Goal: Transaction & Acquisition: Book appointment/travel/reservation

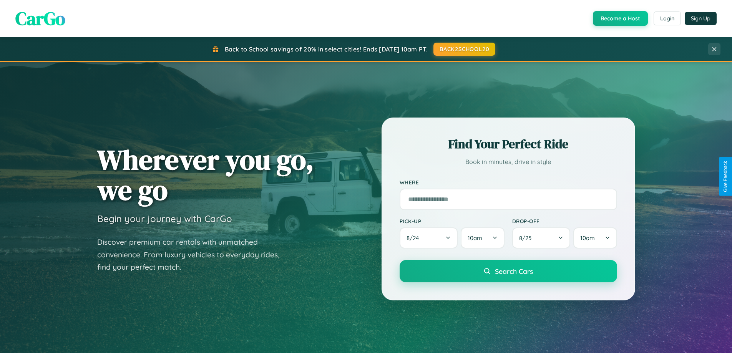
scroll to position [23, 0]
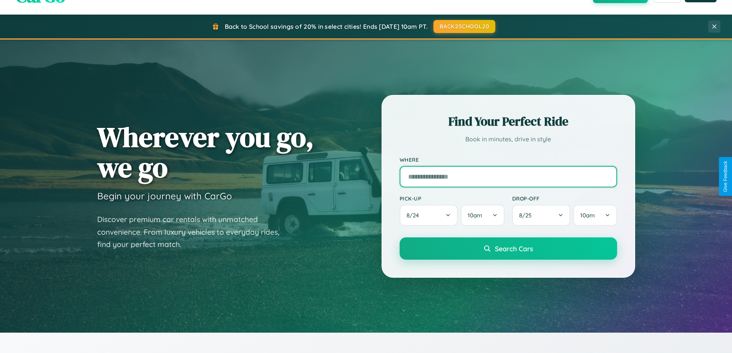
click at [508, 176] on input "text" at bounding box center [507, 177] width 217 height 22
type input "******"
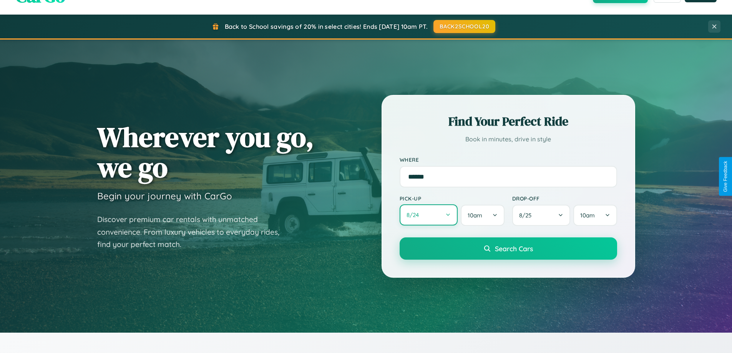
click at [428, 215] on button "8 / 24" at bounding box center [428, 214] width 58 height 21
select select "*"
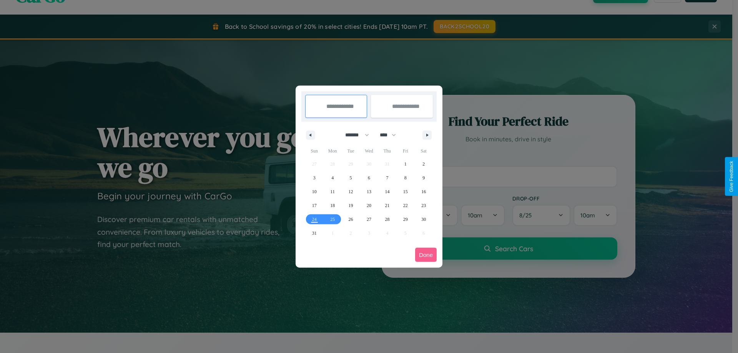
drag, startPoint x: 353, startPoint y: 135, endPoint x: 369, endPoint y: 154, distance: 24.6
click at [353, 135] on select "******* ******** ***** ***** *** **** **** ****** ********* ******* ******** **…" at bounding box center [355, 135] width 33 height 13
drag, startPoint x: 391, startPoint y: 135, endPoint x: 369, endPoint y: 154, distance: 29.4
click at [391, 135] on select "**** **** **** **** **** **** **** **** **** **** **** **** **** **** **** ****…" at bounding box center [387, 135] width 23 height 13
select select "****"
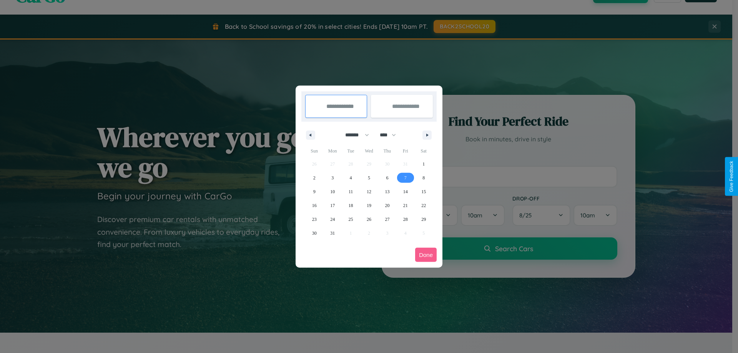
click at [405, 177] on span "7" at bounding box center [405, 178] width 2 height 14
type input "**********"
click at [423, 177] on span "8" at bounding box center [423, 178] width 2 height 14
type input "**********"
click at [426, 255] on button "Done" at bounding box center [426, 255] width 22 height 14
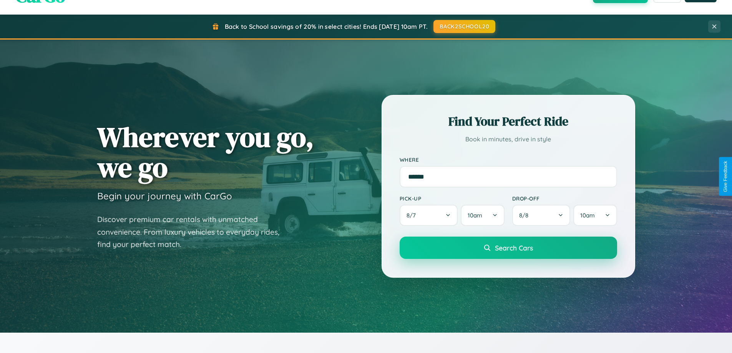
click at [508, 248] on span "Search Cars" at bounding box center [514, 248] width 38 height 8
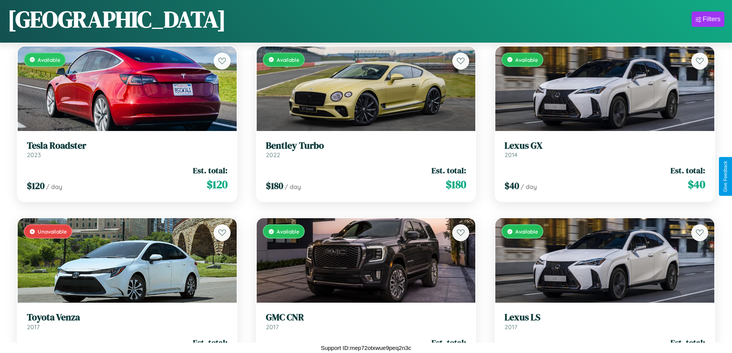
scroll to position [1312, 0]
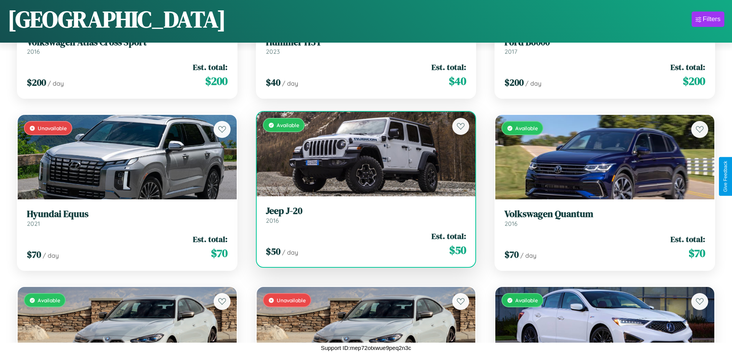
click at [363, 218] on link "Jeep J-20 2016" at bounding box center [366, 215] width 201 height 19
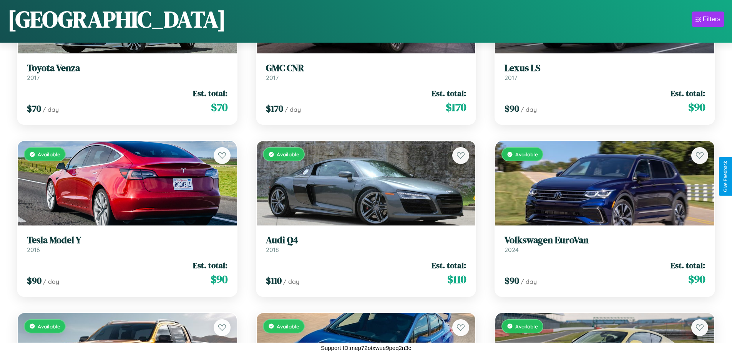
scroll to position [452, 0]
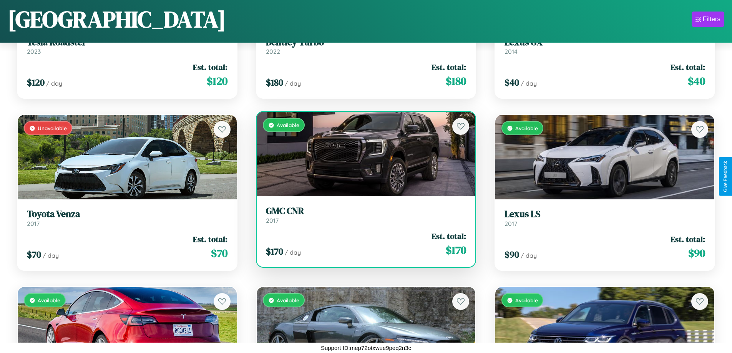
click at [363, 154] on div "Available" at bounding box center [366, 154] width 219 height 85
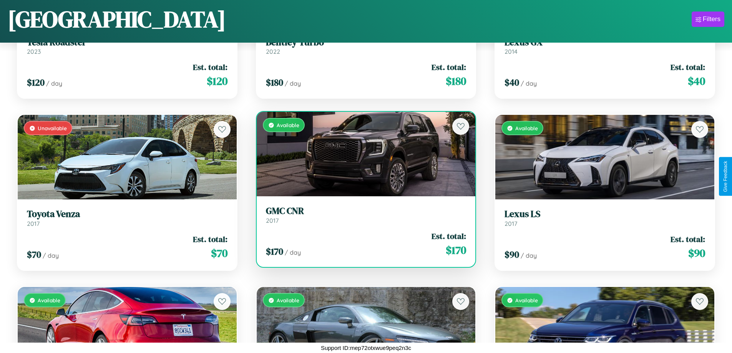
click at [363, 154] on div "Available" at bounding box center [366, 154] width 219 height 85
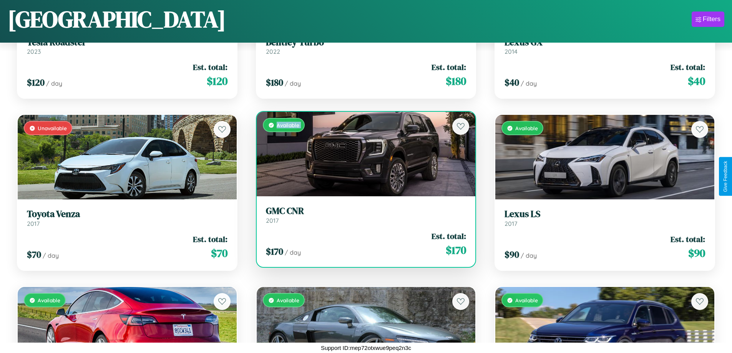
click at [363, 154] on div "Available" at bounding box center [366, 154] width 219 height 85
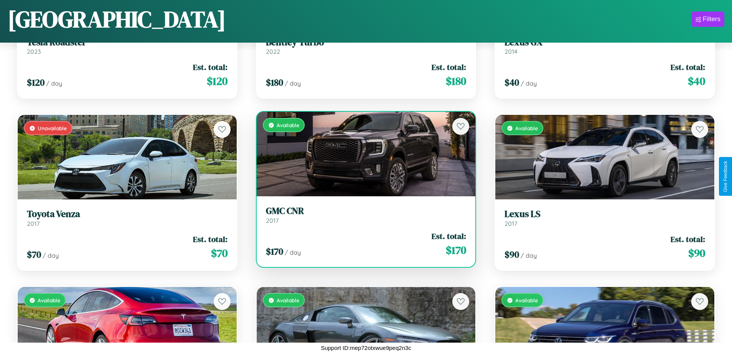
click at [363, 154] on div "Available" at bounding box center [366, 154] width 219 height 85
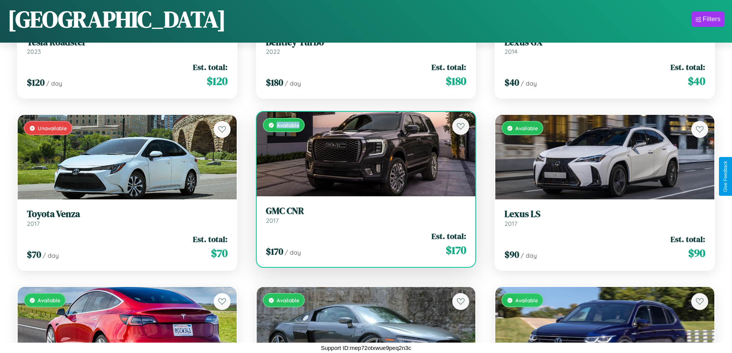
click at [363, 154] on div "Available" at bounding box center [366, 154] width 219 height 85
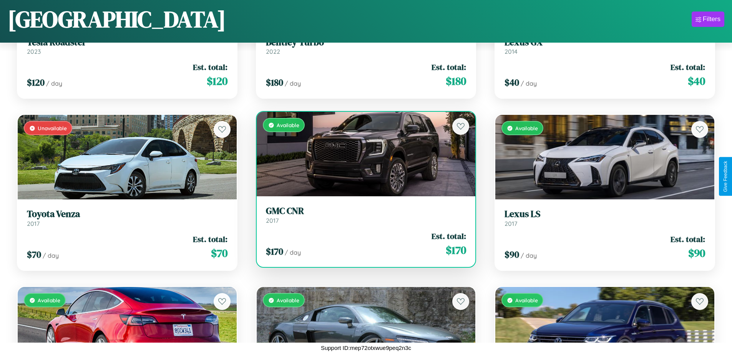
click at [363, 215] on h3 "GMC CNR" at bounding box center [366, 211] width 201 height 11
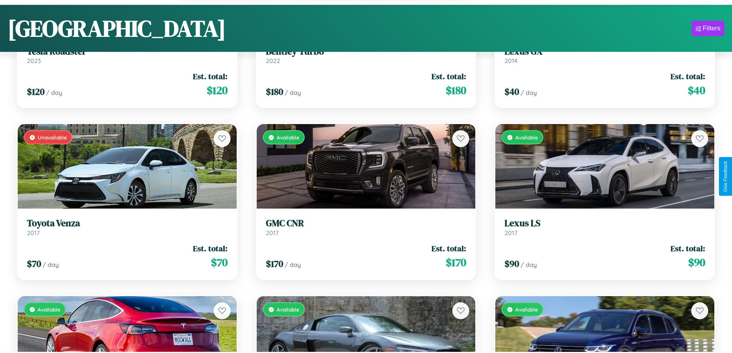
scroll to position [1513, 0]
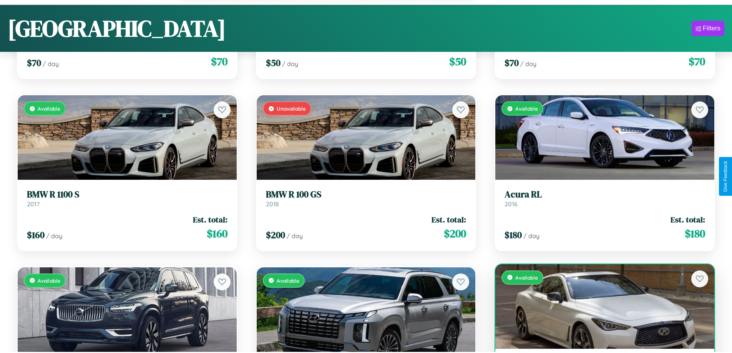
click at [600, 310] on div "Available" at bounding box center [604, 306] width 219 height 85
click at [600, 307] on div "Available" at bounding box center [604, 306] width 219 height 85
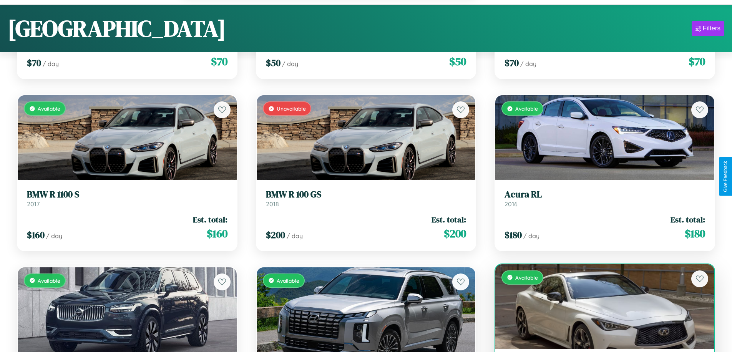
click at [600, 307] on div "Available" at bounding box center [604, 306] width 219 height 85
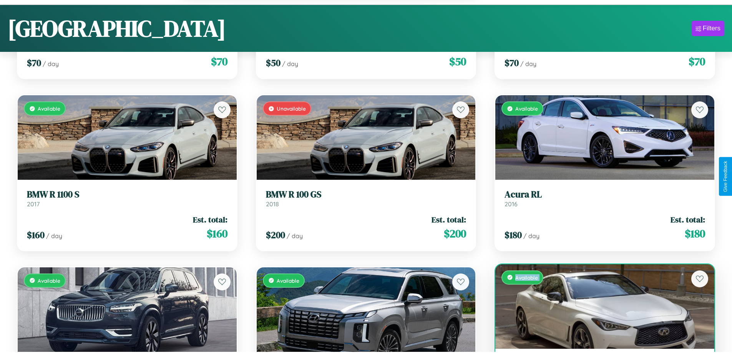
click at [600, 307] on div "Available" at bounding box center [604, 306] width 219 height 85
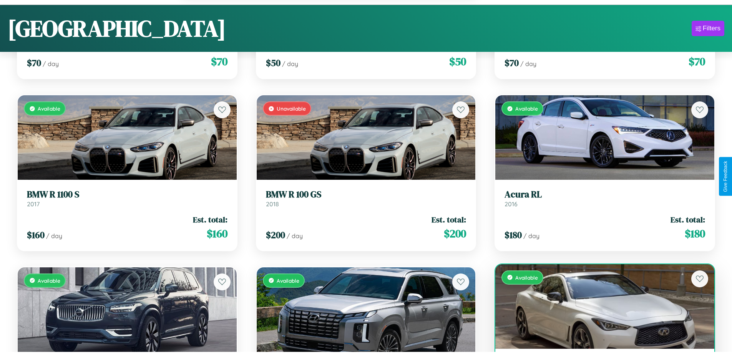
click at [600, 307] on div "Available" at bounding box center [604, 306] width 219 height 85
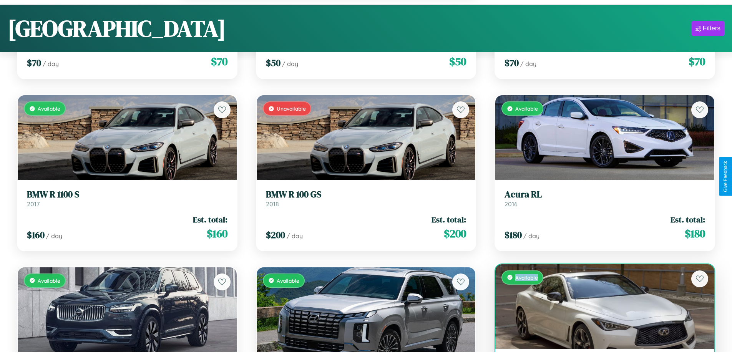
click at [600, 307] on div "Available" at bounding box center [604, 306] width 219 height 85
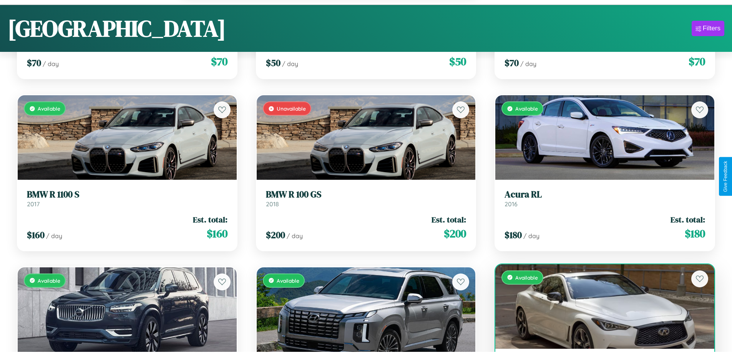
scroll to position [1538, 0]
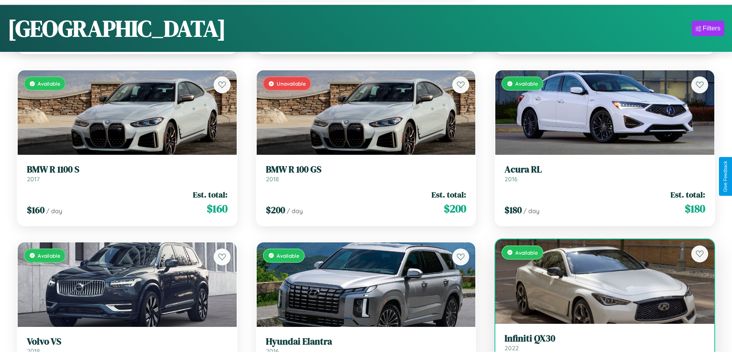
click at [600, 343] on h3 "Infiniti QX30" at bounding box center [604, 338] width 201 height 11
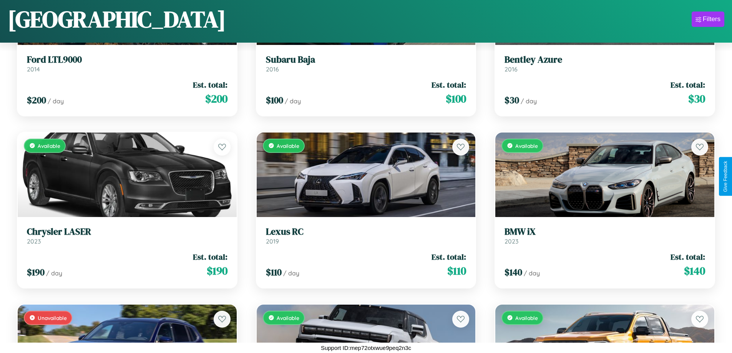
scroll to position [452, 0]
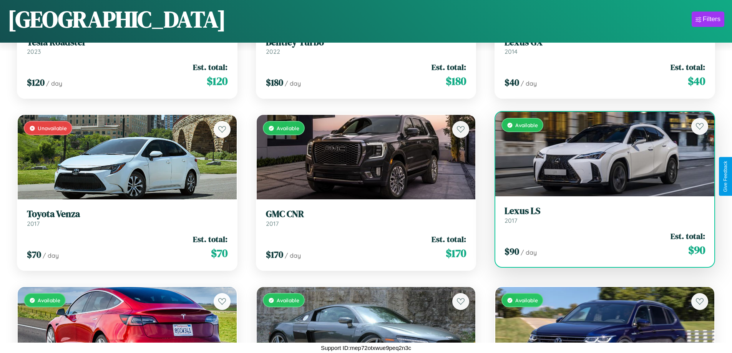
click at [600, 157] on div "Available" at bounding box center [604, 154] width 219 height 85
click at [600, 154] on div "Available" at bounding box center [604, 154] width 219 height 85
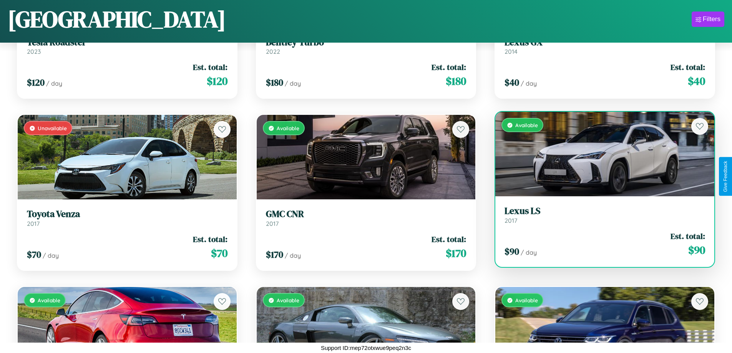
click at [600, 154] on div "Available" at bounding box center [604, 154] width 219 height 85
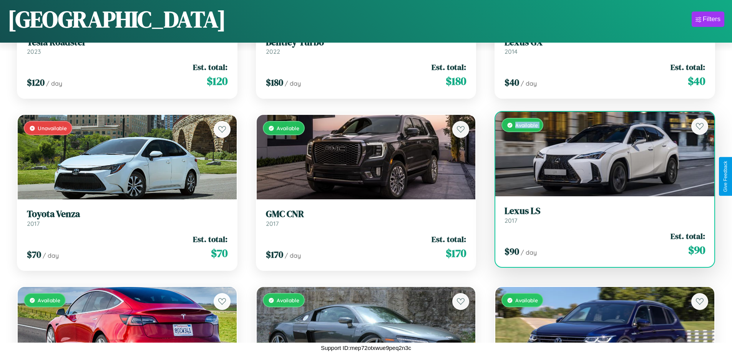
click at [600, 154] on div "Available" at bounding box center [604, 154] width 219 height 85
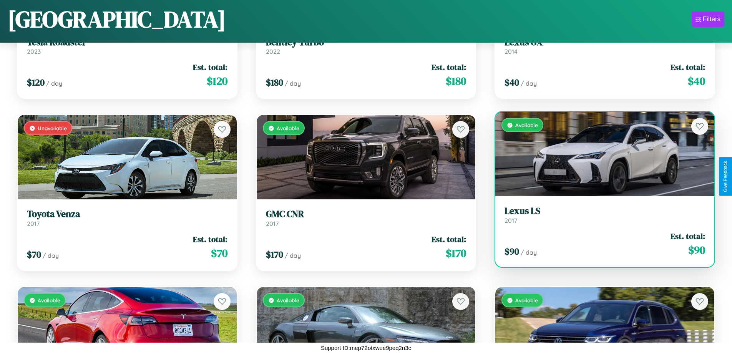
click at [600, 154] on div "Available" at bounding box center [604, 154] width 219 height 85
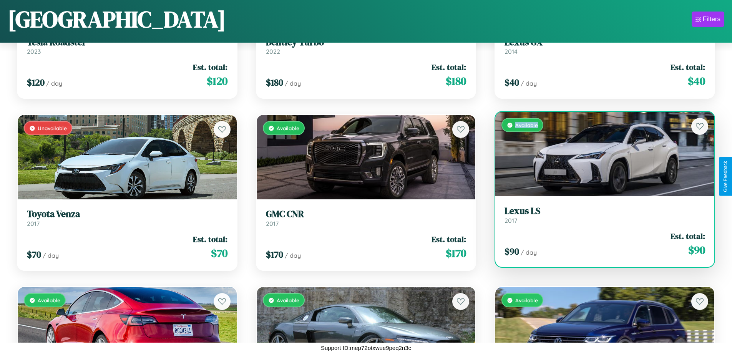
click at [600, 154] on div "Available" at bounding box center [604, 154] width 219 height 85
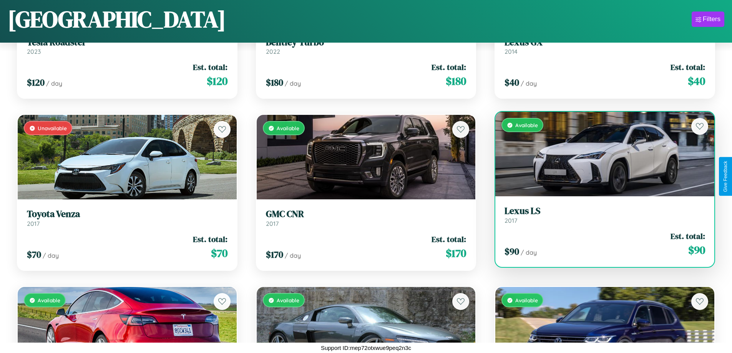
click at [600, 215] on h3 "Lexus LS" at bounding box center [604, 211] width 201 height 11
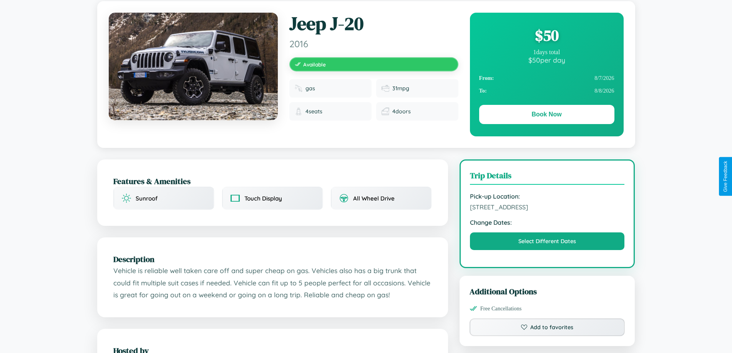
scroll to position [79, 0]
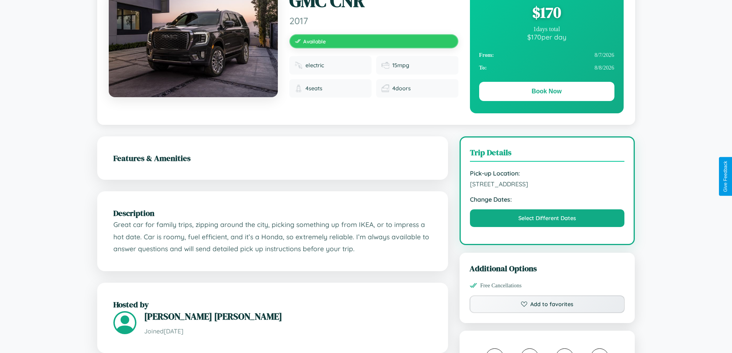
scroll to position [79, 0]
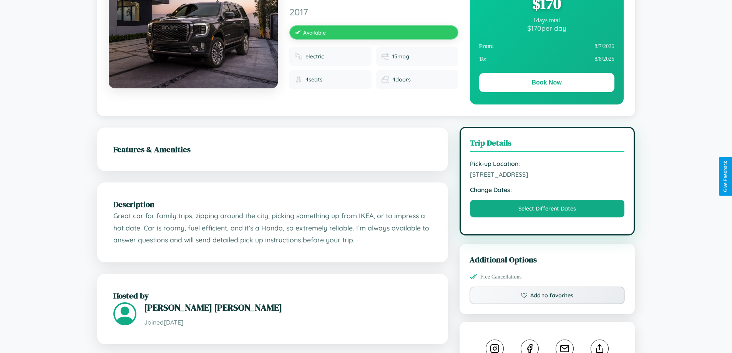
click at [547, 176] on span "[STREET_ADDRESS]" at bounding box center [547, 175] width 155 height 8
click at [547, 176] on span "5760 Jefferson Street Madrid Spain 77399" at bounding box center [547, 175] width 155 height 8
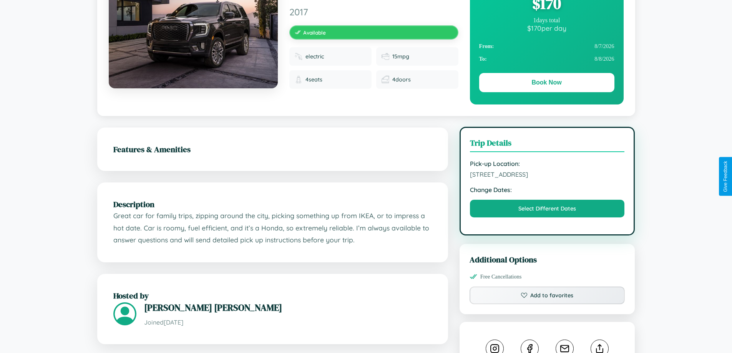
click at [547, 176] on span "5760 Jefferson Street Madrid Spain 77399" at bounding box center [547, 175] width 155 height 8
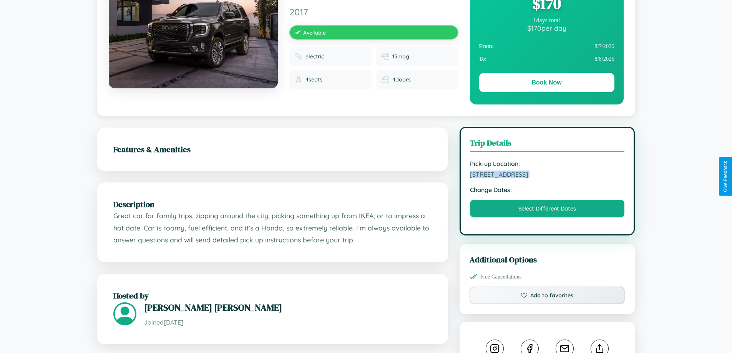
click at [547, 176] on span "5760 Jefferson Street Madrid Spain 77399" at bounding box center [547, 175] width 155 height 8
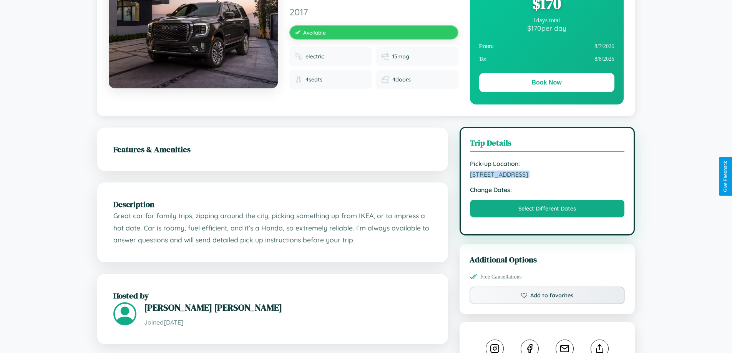
click at [547, 176] on span "5760 Jefferson Street Madrid Spain 77399" at bounding box center [547, 175] width 155 height 8
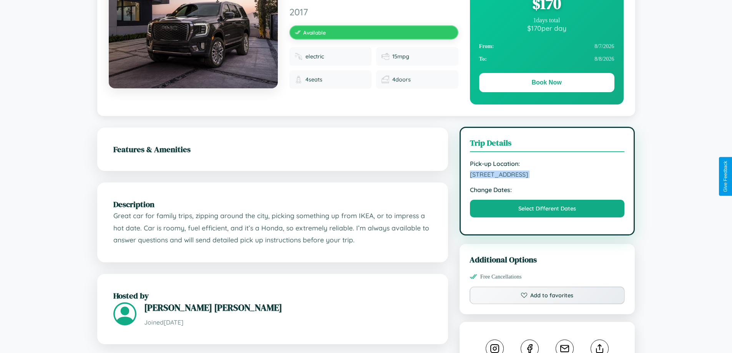
click at [547, 176] on span "5760 Jefferson Street Madrid Spain 77399" at bounding box center [547, 175] width 155 height 8
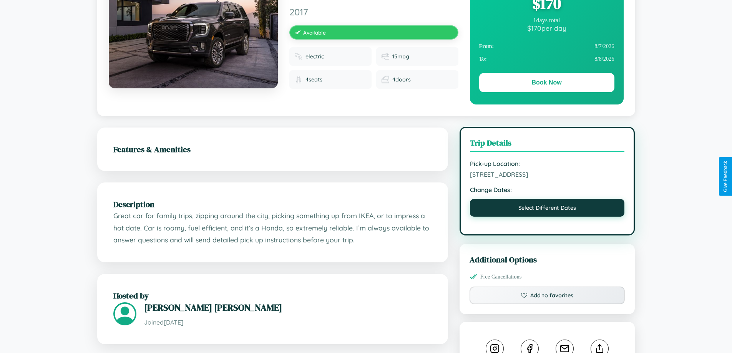
click at [547, 209] on button "Select Different Dates" at bounding box center [547, 208] width 155 height 18
select select "*"
select select "****"
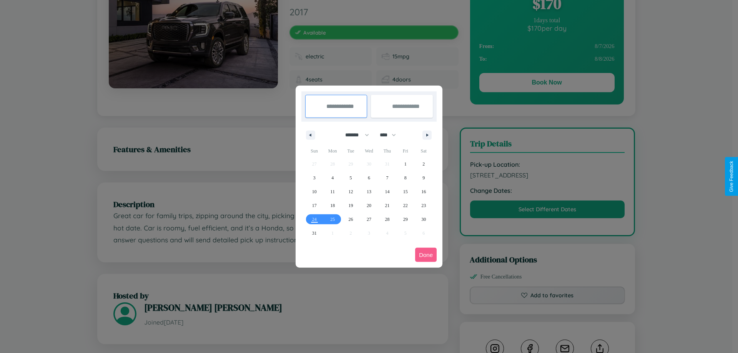
click at [353, 135] on select "******* ******** ***** ***** *** **** **** ****** ********* ******* ******** **…" at bounding box center [355, 135] width 33 height 13
select select "*"
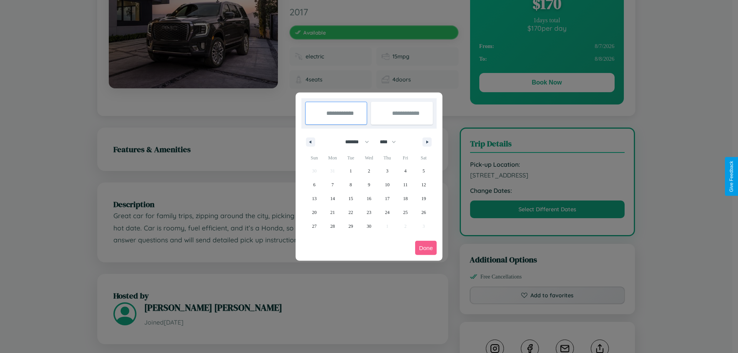
drag, startPoint x: 391, startPoint y: 142, endPoint x: 369, endPoint y: 154, distance: 25.4
click at [391, 142] on select "**** **** **** **** **** **** **** **** **** **** **** **** **** **** **** ****…" at bounding box center [387, 142] width 23 height 13
select select "****"
click at [314, 198] on span "12" at bounding box center [314, 199] width 5 height 14
type input "**********"
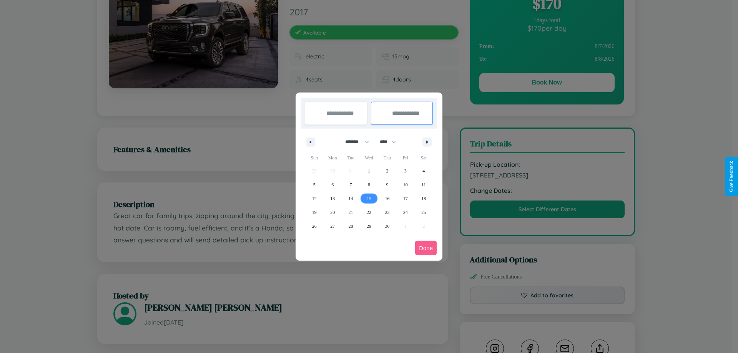
click at [368, 198] on span "15" at bounding box center [368, 199] width 5 height 14
type input "**********"
click at [426, 248] on button "Done" at bounding box center [426, 248] width 22 height 14
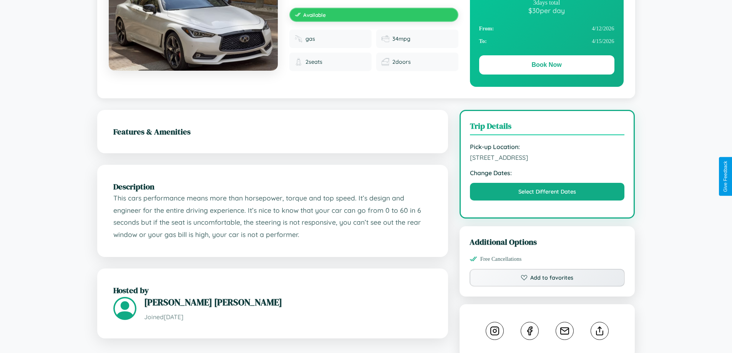
scroll to position [418, 0]
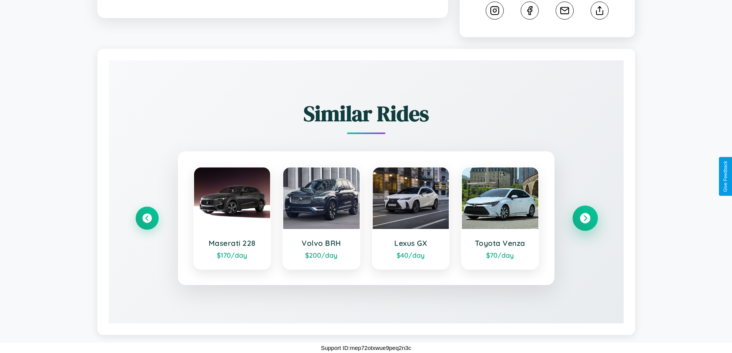
click at [585, 218] on icon at bounding box center [585, 218] width 10 height 10
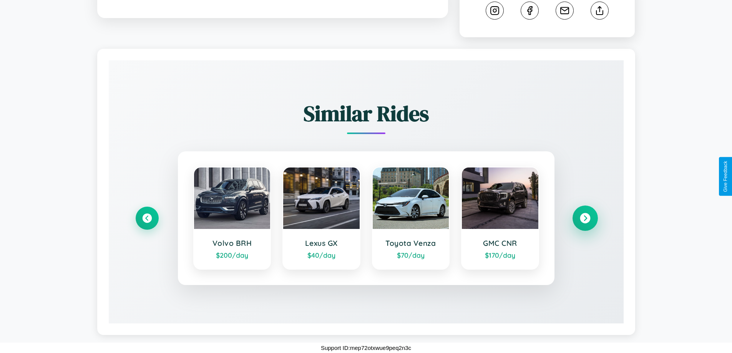
click at [585, 218] on icon at bounding box center [585, 218] width 10 height 10
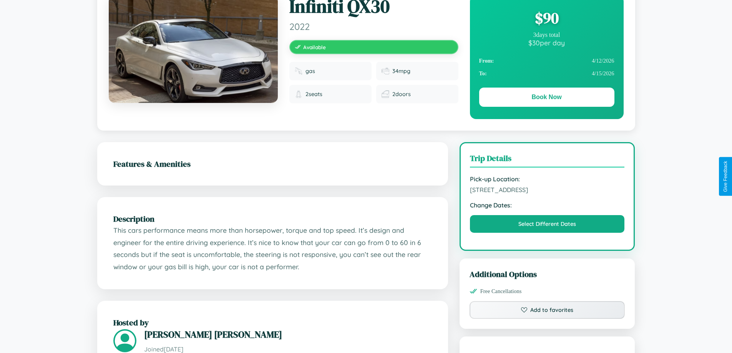
scroll to position [0, 0]
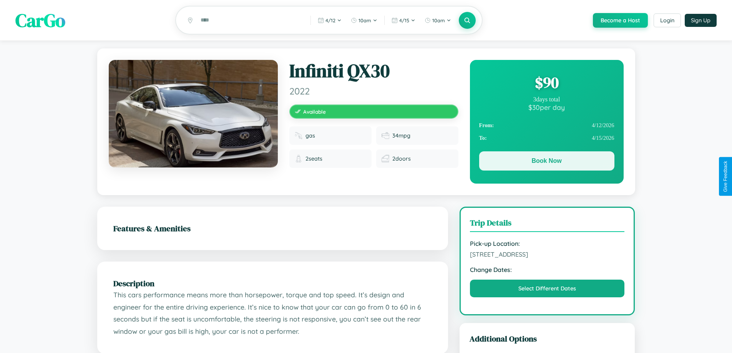
click at [546, 163] on button "Book Now" at bounding box center [546, 160] width 135 height 19
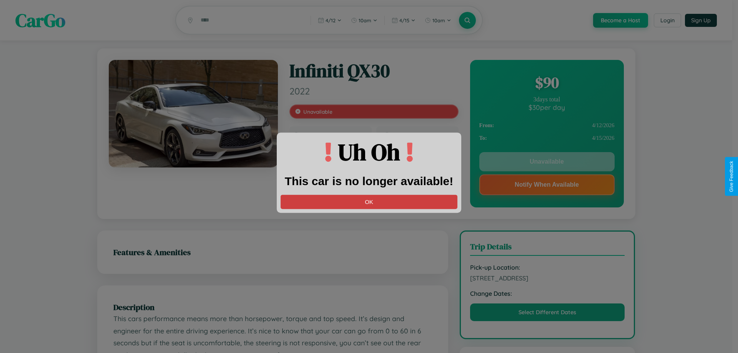
click at [369, 202] on button "OK" at bounding box center [368, 202] width 177 height 14
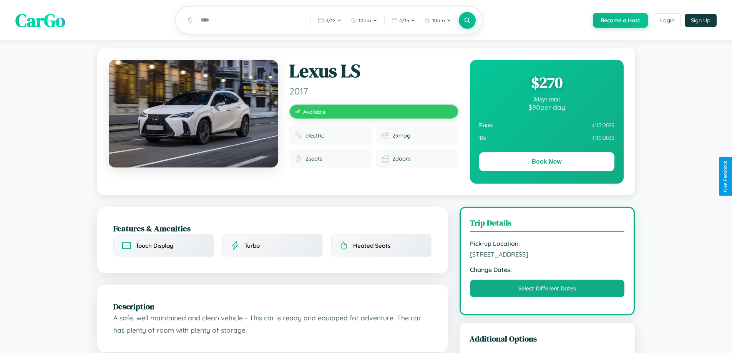
scroll to position [79, 0]
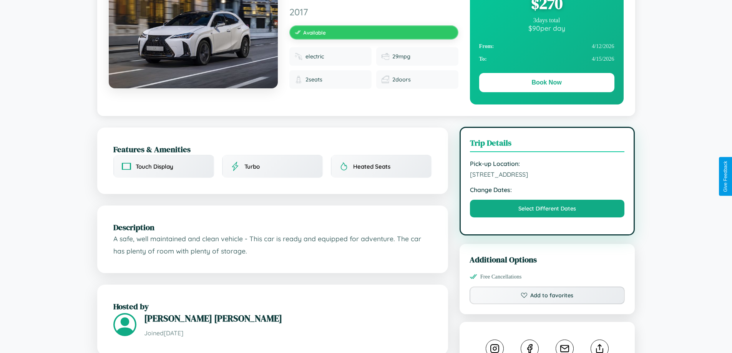
click at [547, 176] on span "[STREET_ADDRESS]" at bounding box center [547, 175] width 155 height 8
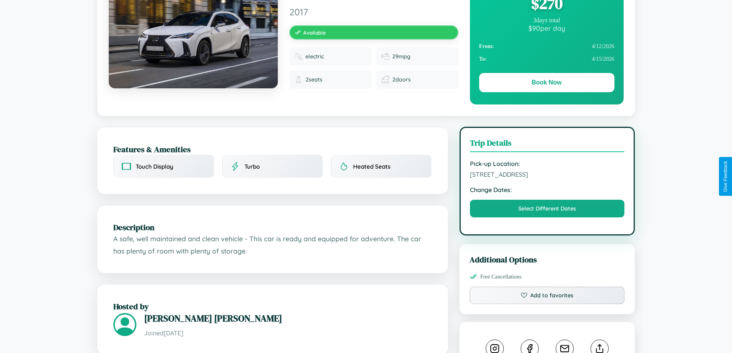
click at [547, 176] on span "[STREET_ADDRESS]" at bounding box center [547, 175] width 155 height 8
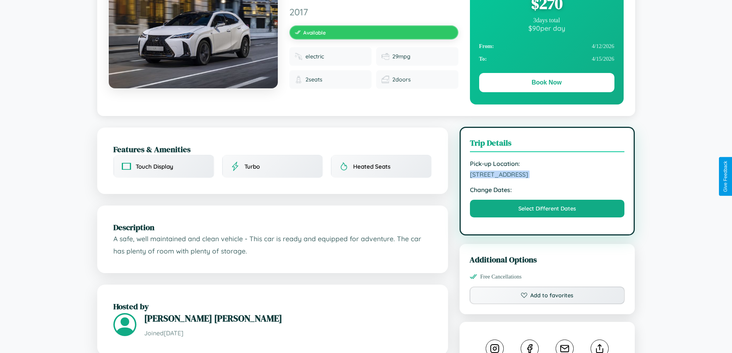
click at [547, 176] on span "[STREET_ADDRESS]" at bounding box center [547, 175] width 155 height 8
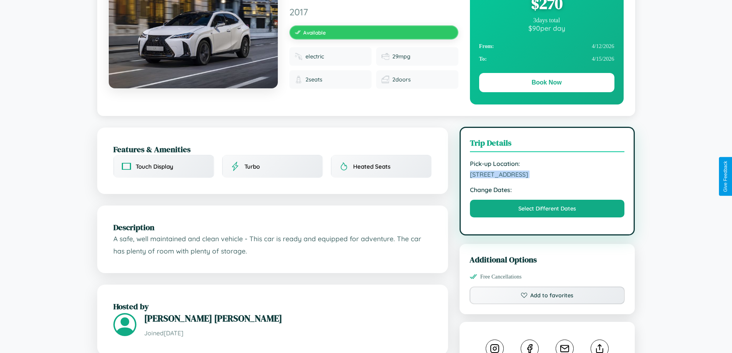
click at [547, 176] on span "[STREET_ADDRESS]" at bounding box center [547, 175] width 155 height 8
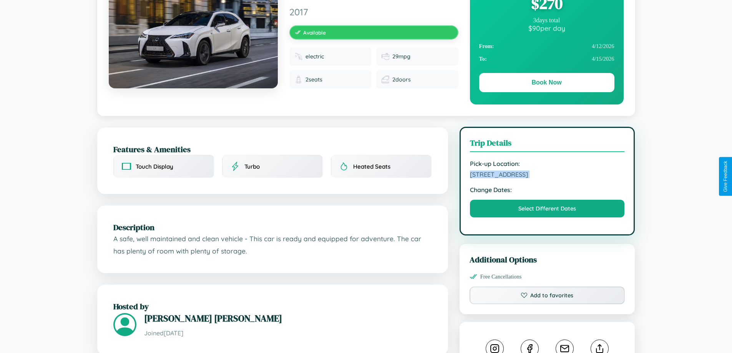
click at [547, 176] on span "[STREET_ADDRESS]" at bounding box center [547, 175] width 155 height 8
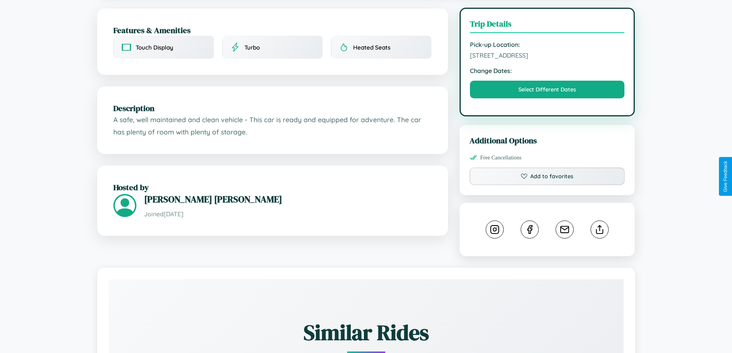
scroll to position [252, 0]
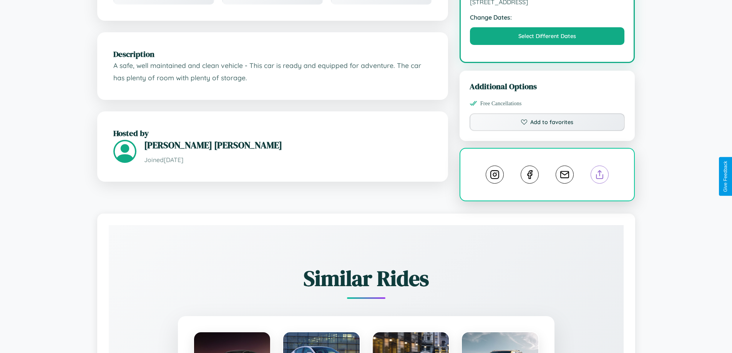
click at [600, 176] on line at bounding box center [600, 173] width 0 height 5
